Goal: Information Seeking & Learning: Learn about a topic

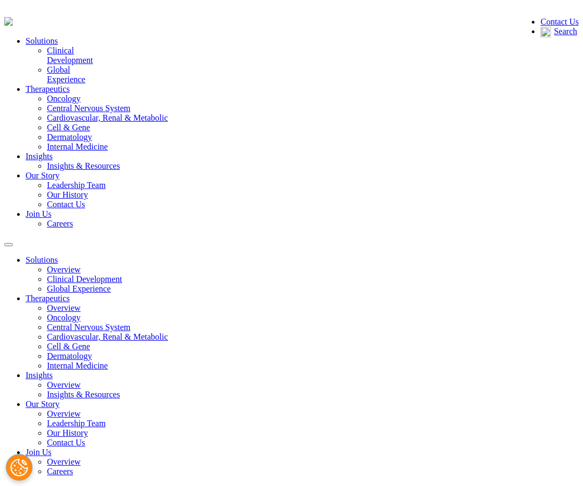
click at [93, 65] on link "Clinical Development" at bounding box center [70, 55] width 46 height 19
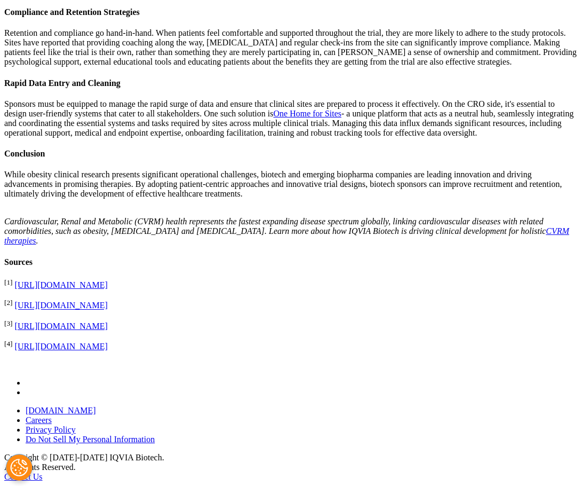
scroll to position [1974, 0]
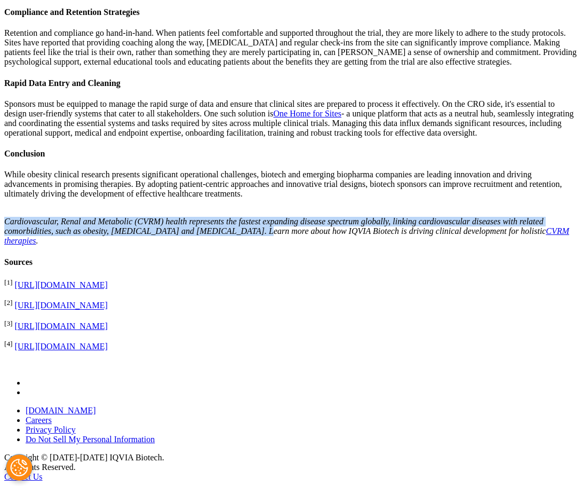
drag, startPoint x: 141, startPoint y: 212, endPoint x: 430, endPoint y: 241, distance: 290.1
click at [430, 241] on p "Cardiovascular, Renal and Metabolic (CVRM) health represents the fastest expand…" at bounding box center [291, 226] width 575 height 38
copy em "Cardiovascular, Renal and Metabolic (CVRM) health represents the fastest expand…"
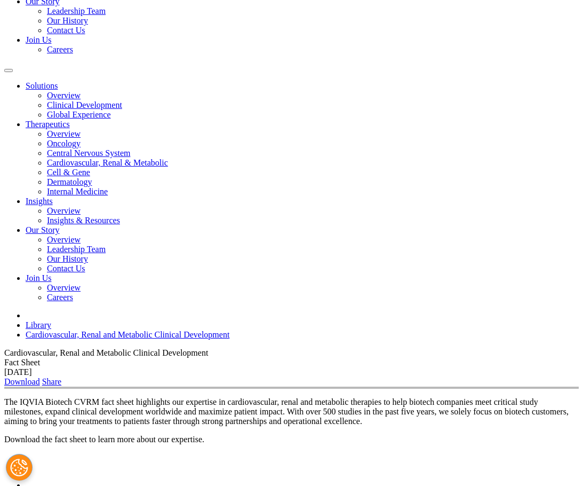
scroll to position [160, 0]
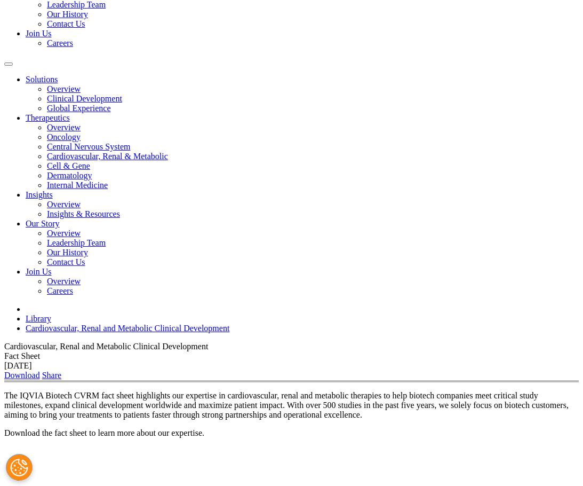
click at [40, 370] on link "Download" at bounding box center [22, 374] width 36 height 9
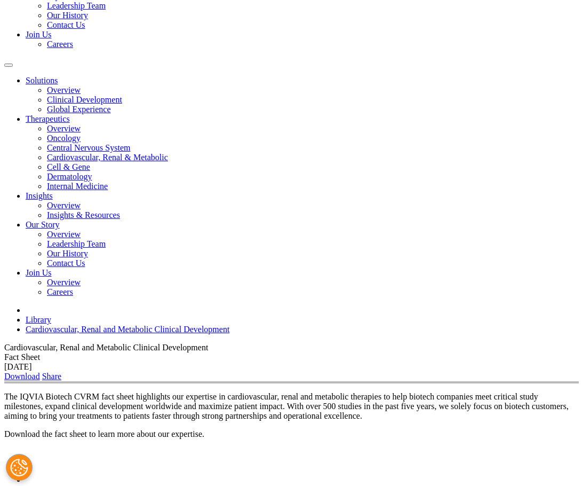
click at [40, 371] on link "Download" at bounding box center [22, 375] width 36 height 9
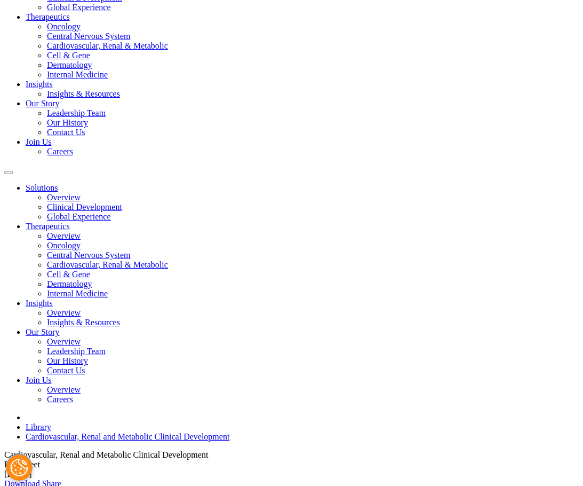
scroll to position [0, 0]
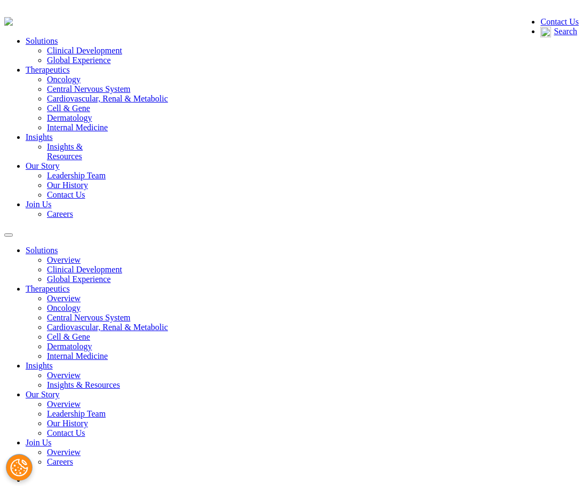
click at [83, 142] on link "Insights & Resources" at bounding box center [65, 151] width 36 height 19
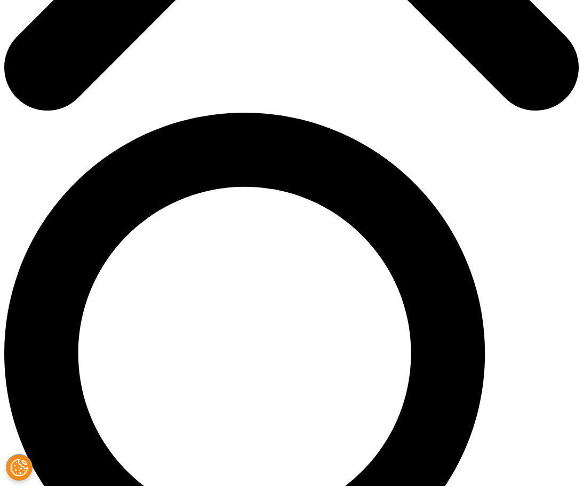
scroll to position [1119, 0]
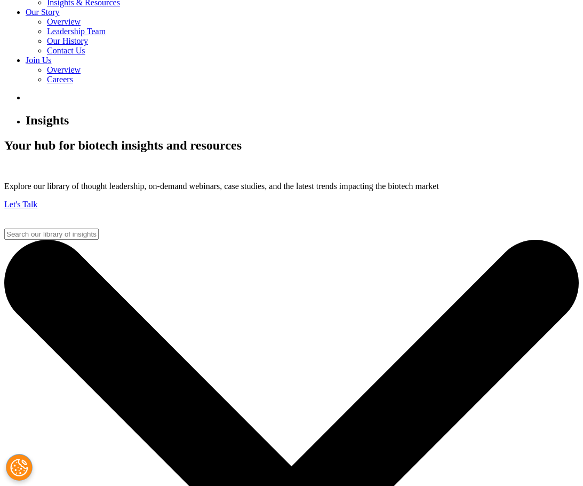
scroll to position [0, 0]
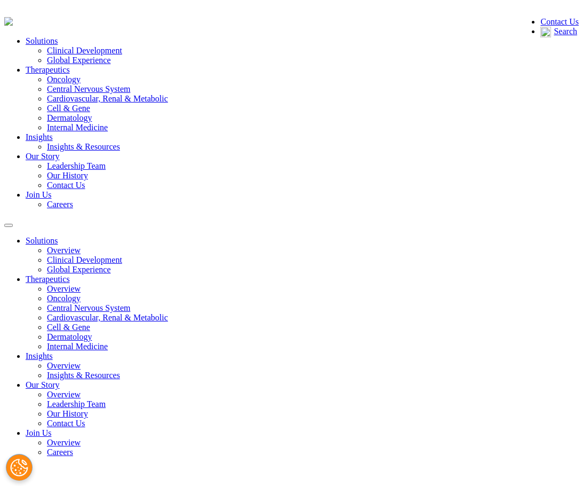
click at [106, 161] on link "Leadership Team" at bounding box center [76, 165] width 59 height 9
click at [88, 171] on link "Our History" at bounding box center [67, 175] width 41 height 9
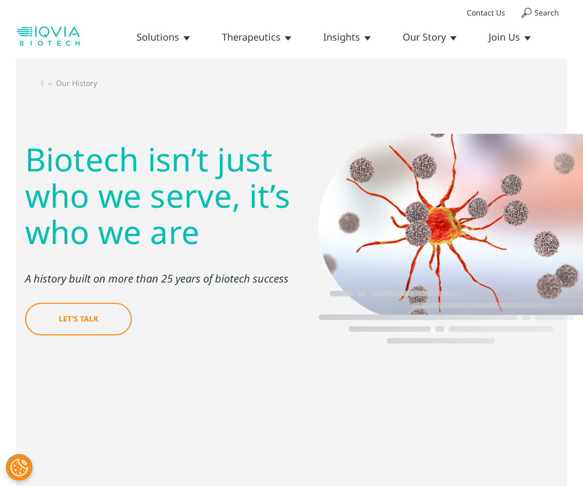
click at [0, 0] on link "Cardiovascular, Renal & Metabolic" at bounding box center [0, 0] width 0 height 0
